Goal: Task Accomplishment & Management: Use online tool/utility

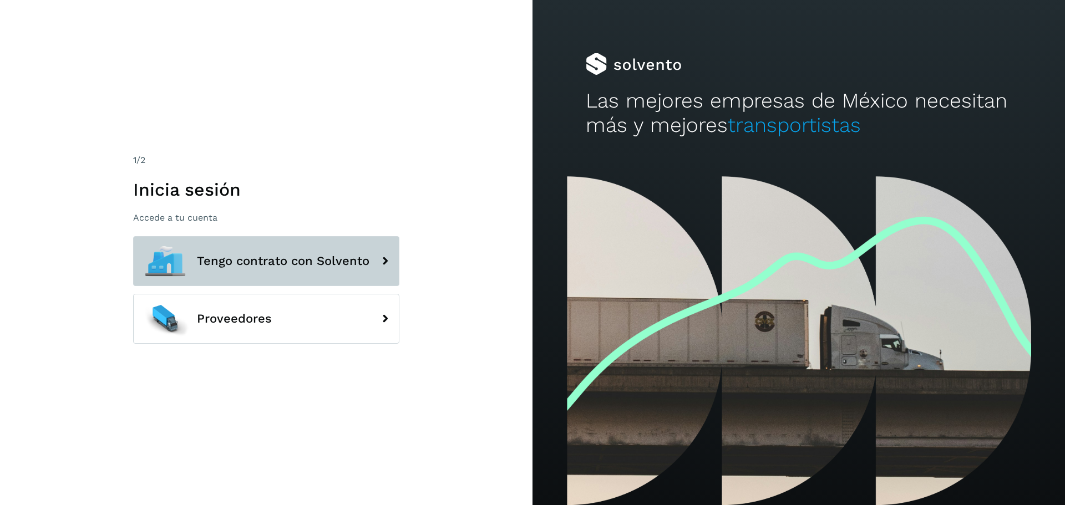
click at [279, 256] on span "Tengo contrato con Solvento" at bounding box center [283, 260] width 172 height 13
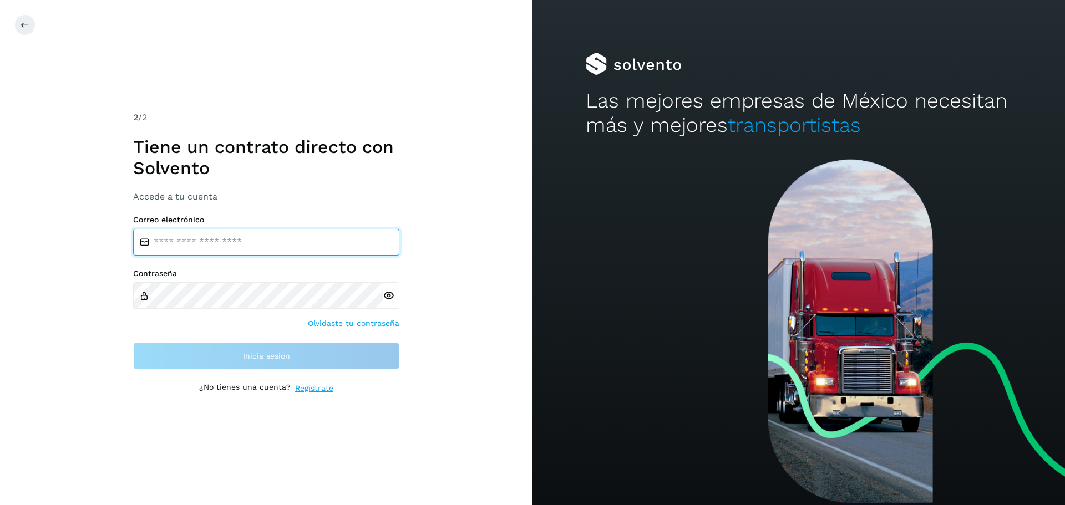
type input "**********"
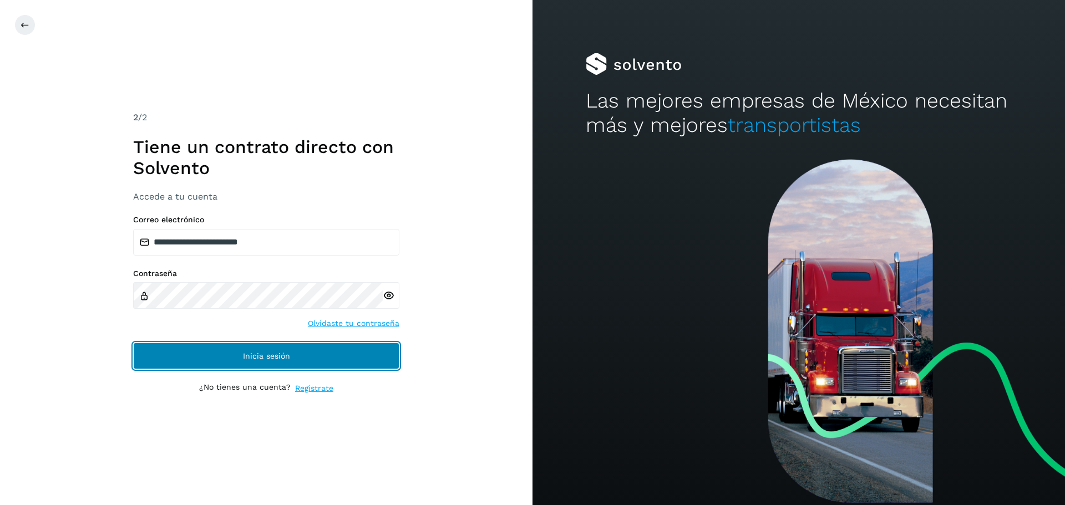
click at [355, 355] on button "Inicia sesión" at bounding box center [266, 356] width 266 height 27
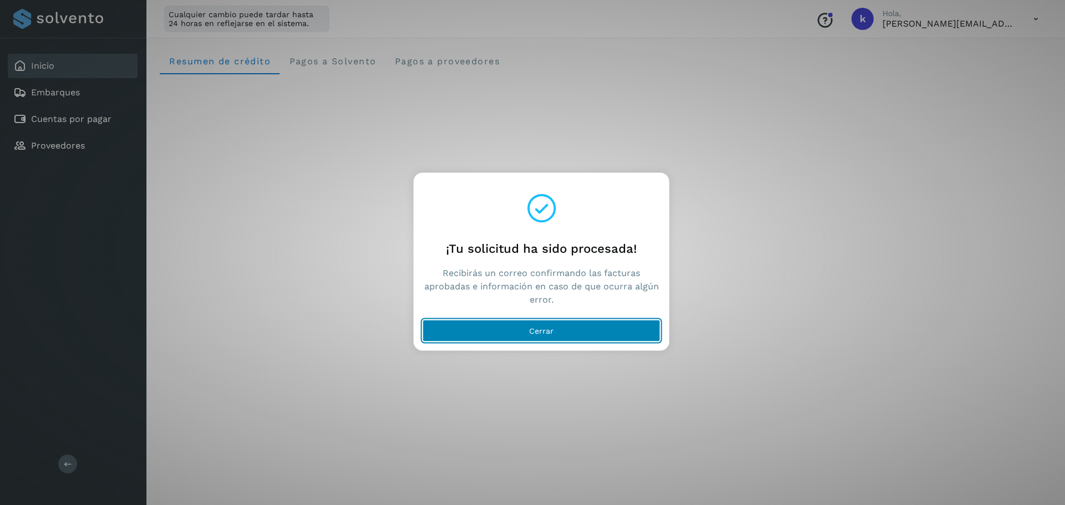
click at [554, 330] on button "Cerrar" at bounding box center [541, 330] width 238 height 22
